Goal: Navigation & Orientation: Find specific page/section

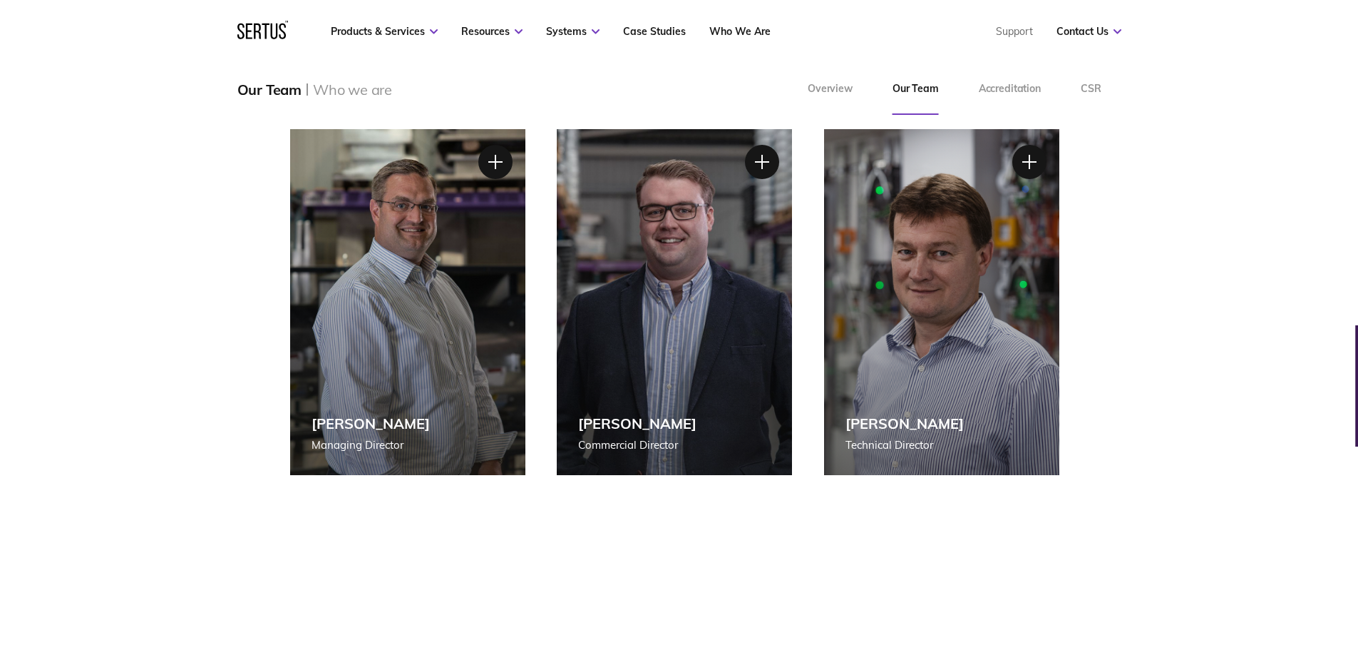
scroll to position [214, 0]
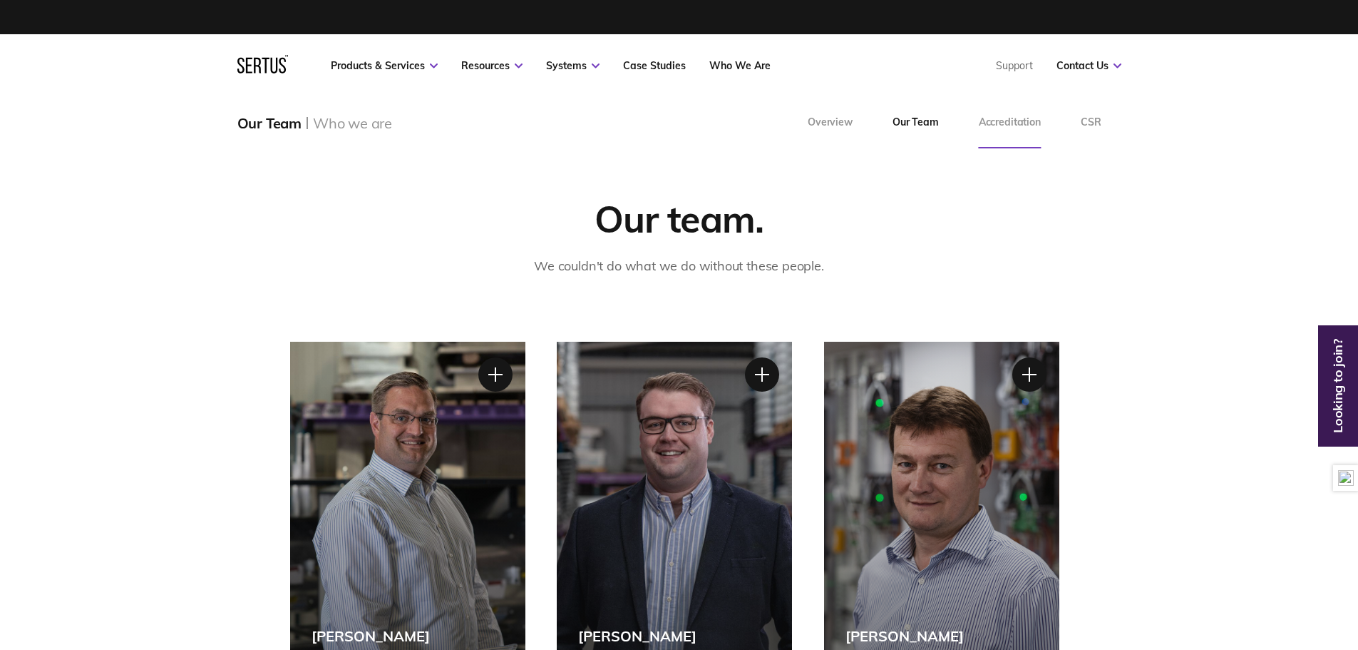
click at [1016, 118] on link "Accreditation" at bounding box center [1010, 122] width 102 height 51
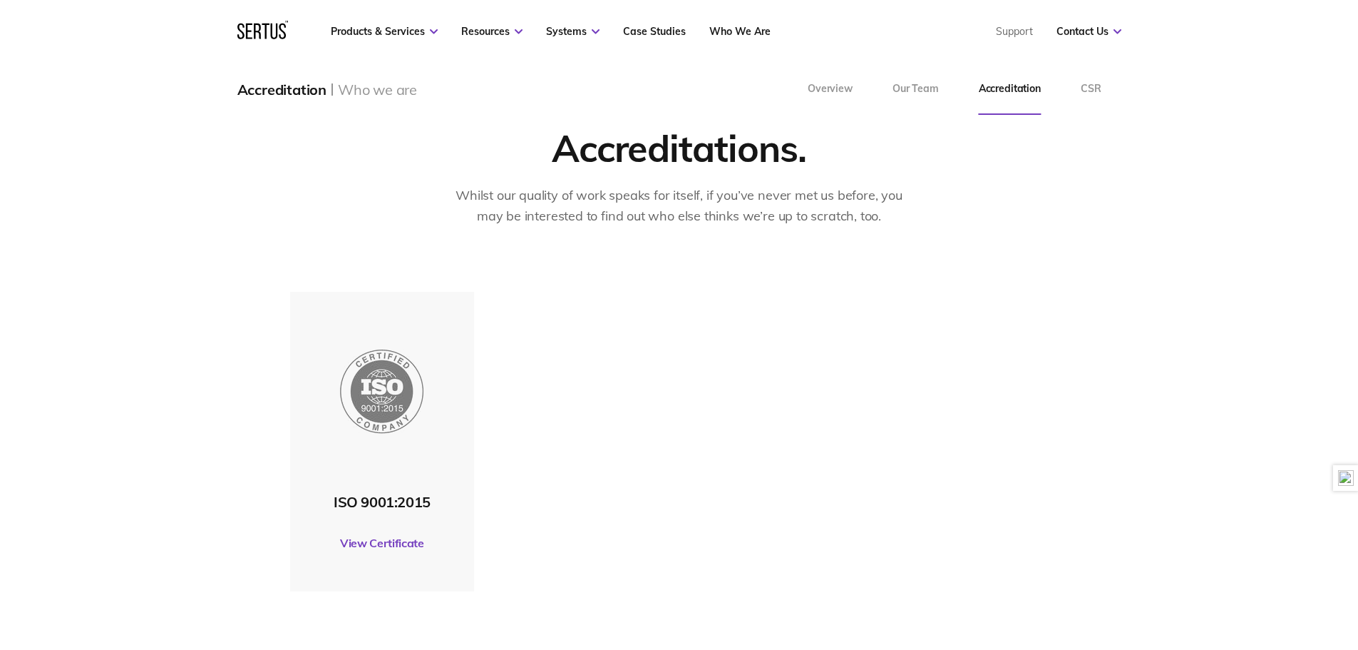
scroll to position [71, 0]
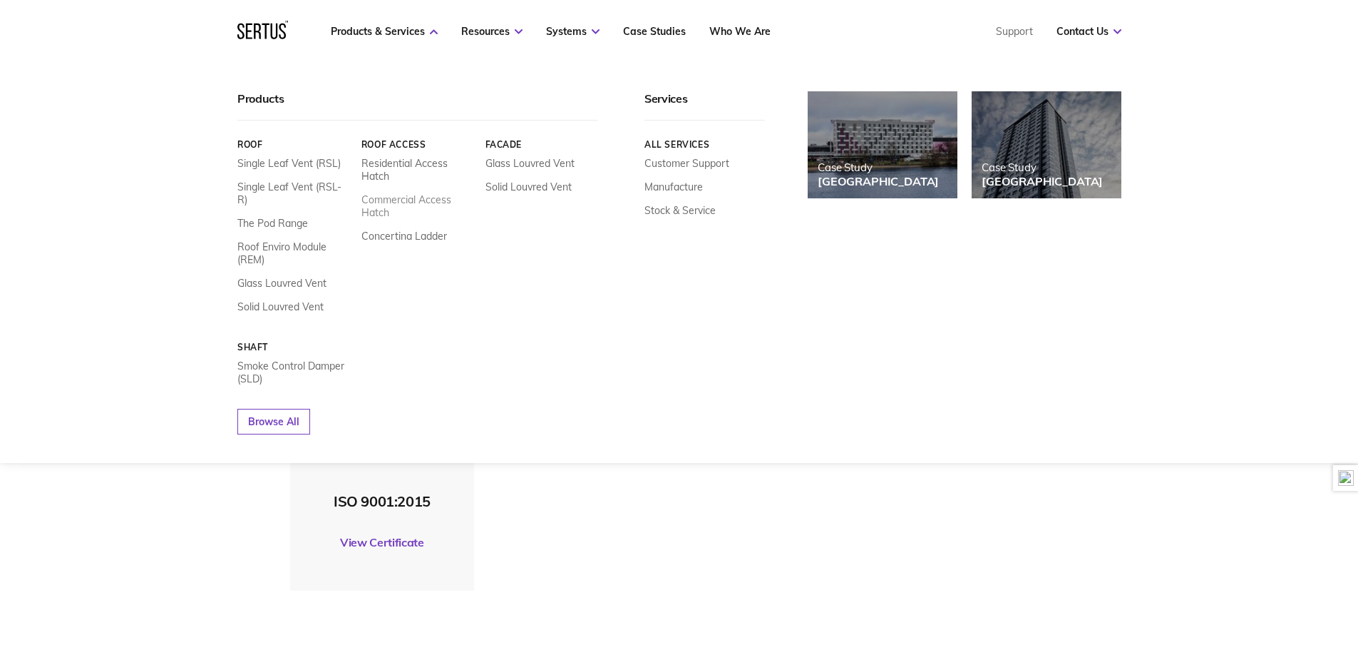
click at [439, 200] on link "Commercial Access Hatch" at bounding box center [417, 206] width 113 height 26
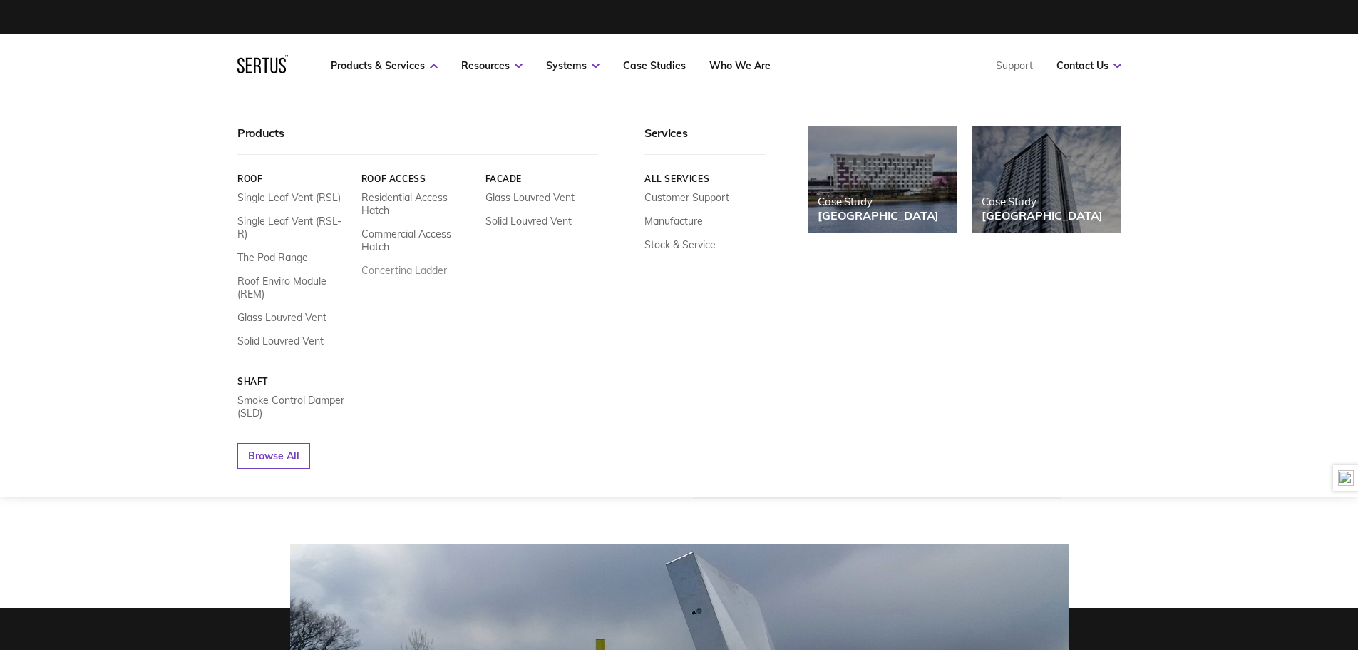
click at [430, 272] on link "Concertina Ladder" at bounding box center [404, 270] width 86 height 13
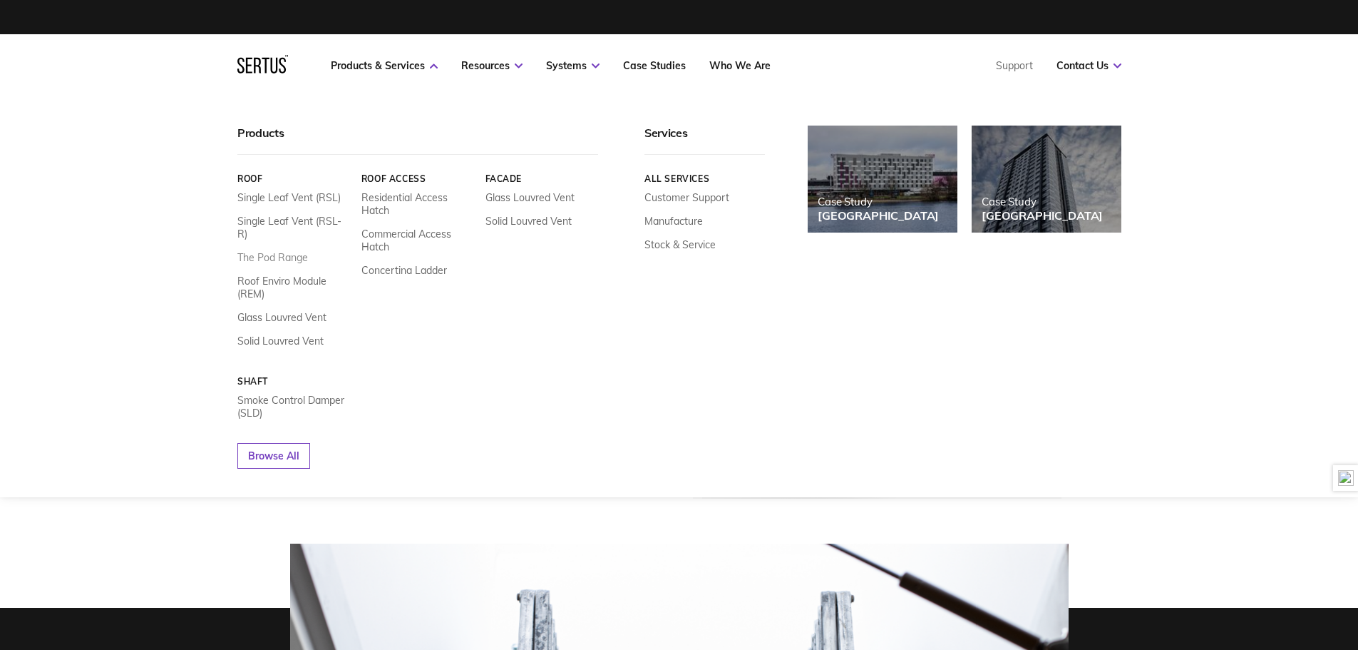
click at [294, 251] on link "The Pod Range" at bounding box center [272, 257] width 71 height 13
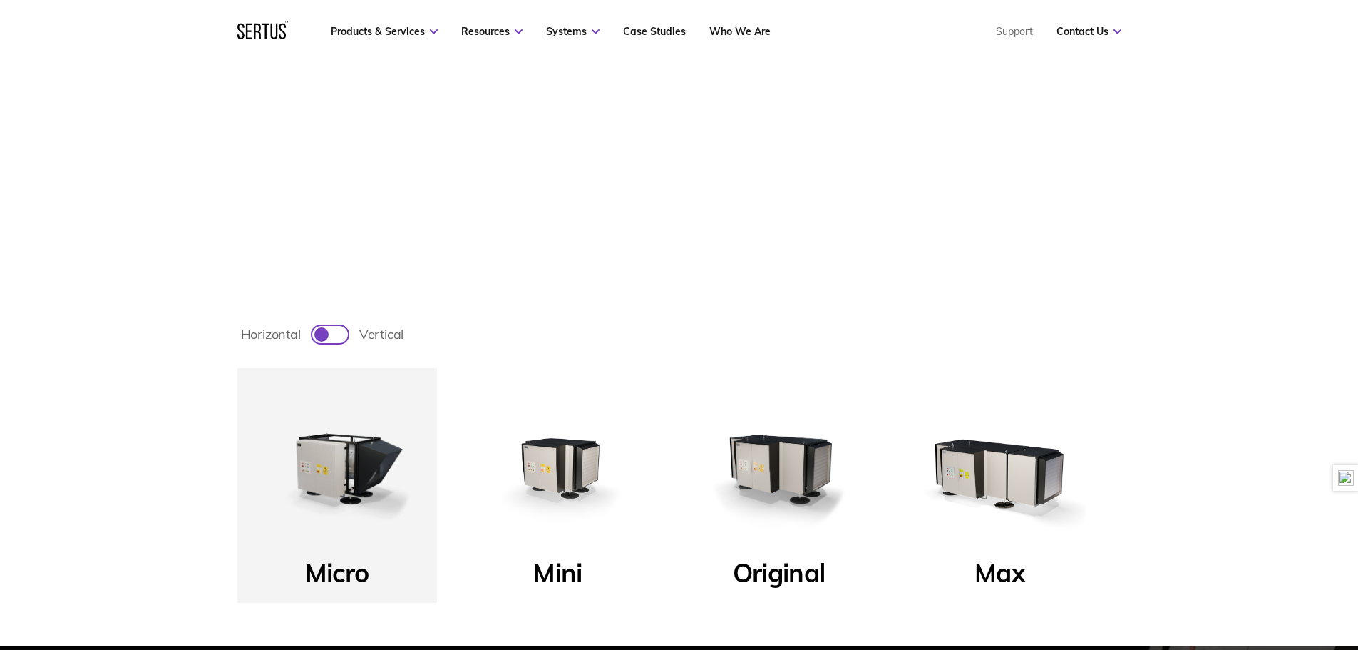
scroll to position [428, 0]
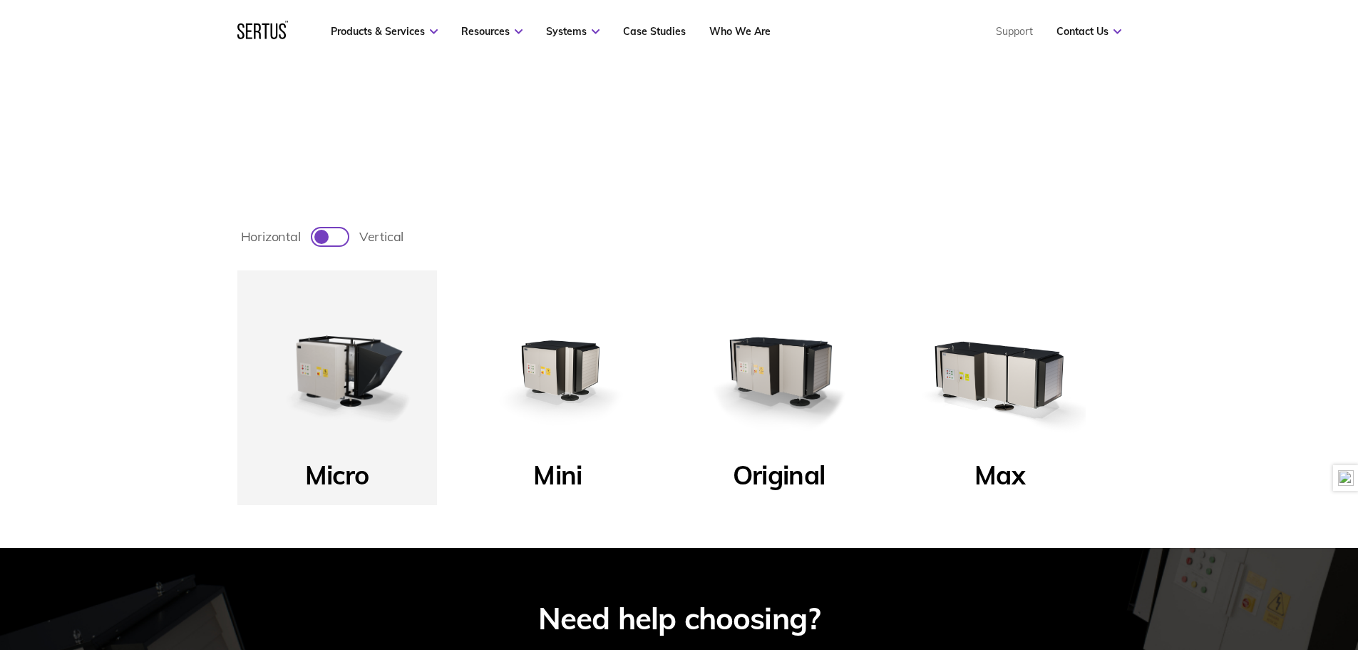
click at [760, 381] on img at bounding box center [779, 370] width 171 height 171
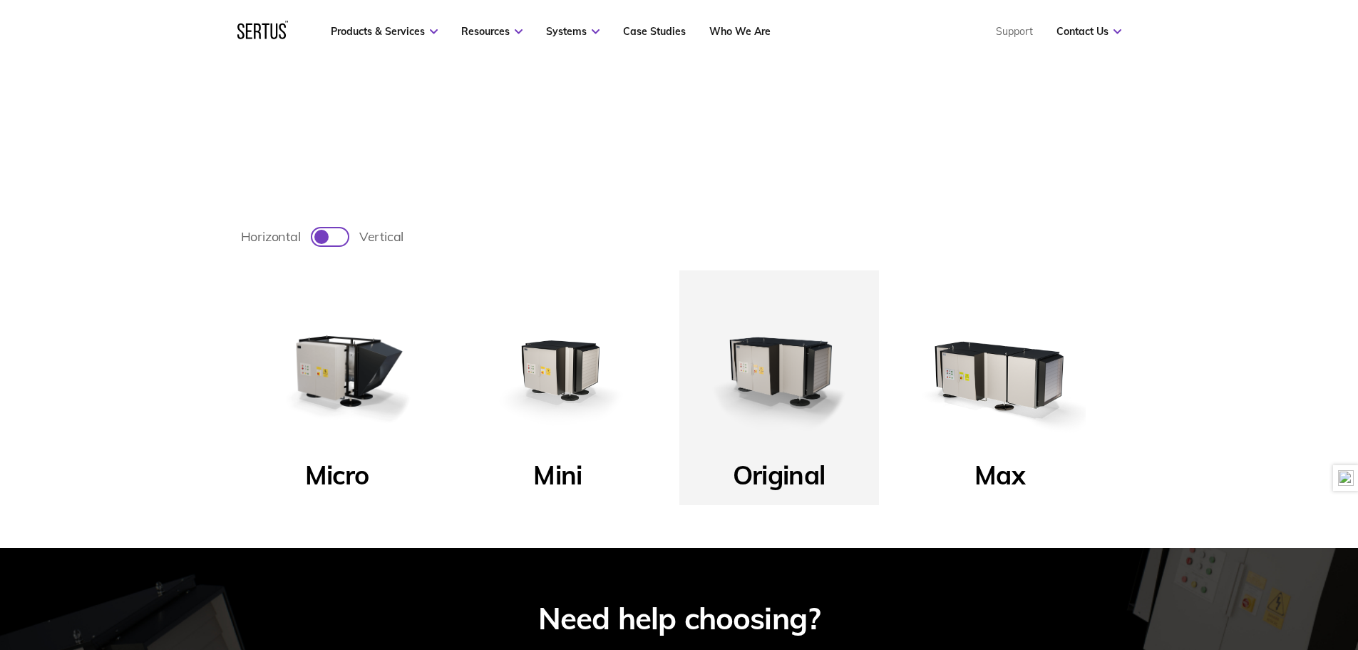
click at [760, 381] on img at bounding box center [779, 370] width 171 height 171
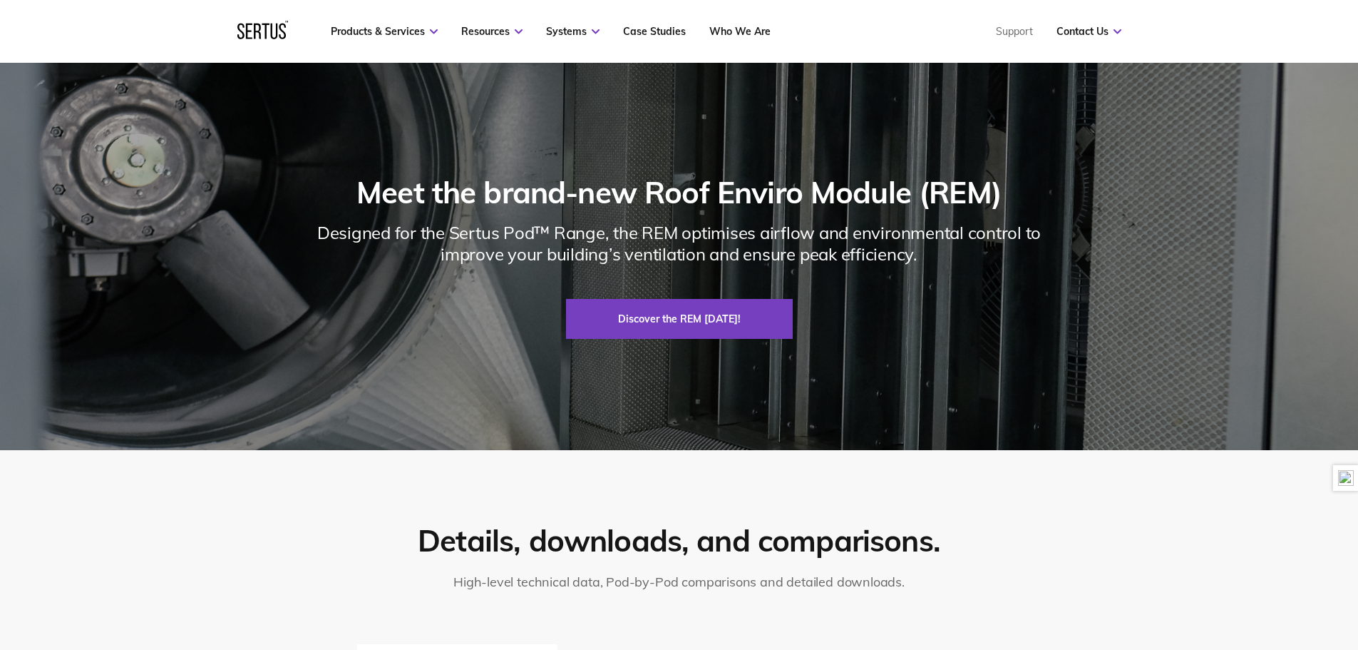
scroll to position [1783, 0]
